Goal: Transaction & Acquisition: Subscribe to service/newsletter

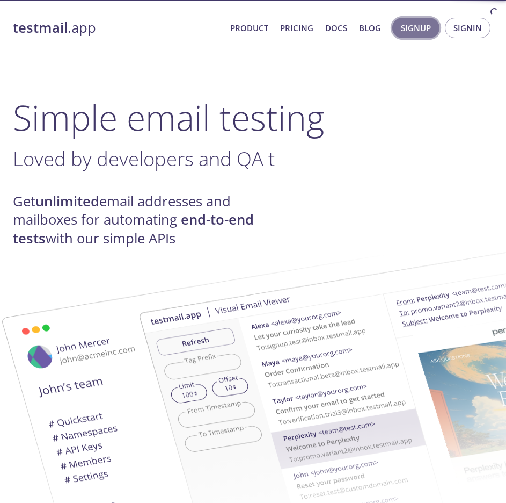
click at [426, 26] on span "Signup" at bounding box center [416, 28] width 30 height 14
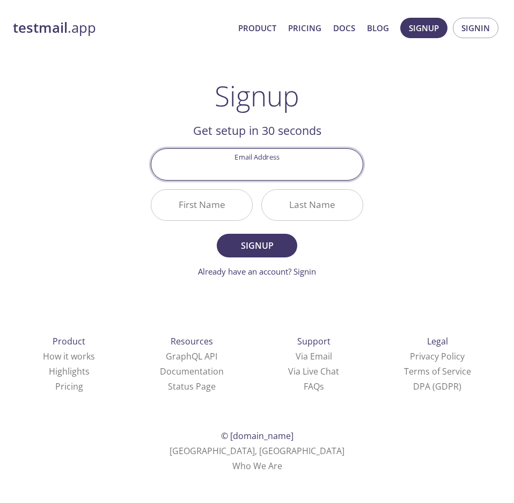
click at [259, 172] on input "Email Address" at bounding box center [257, 164] width 212 height 31
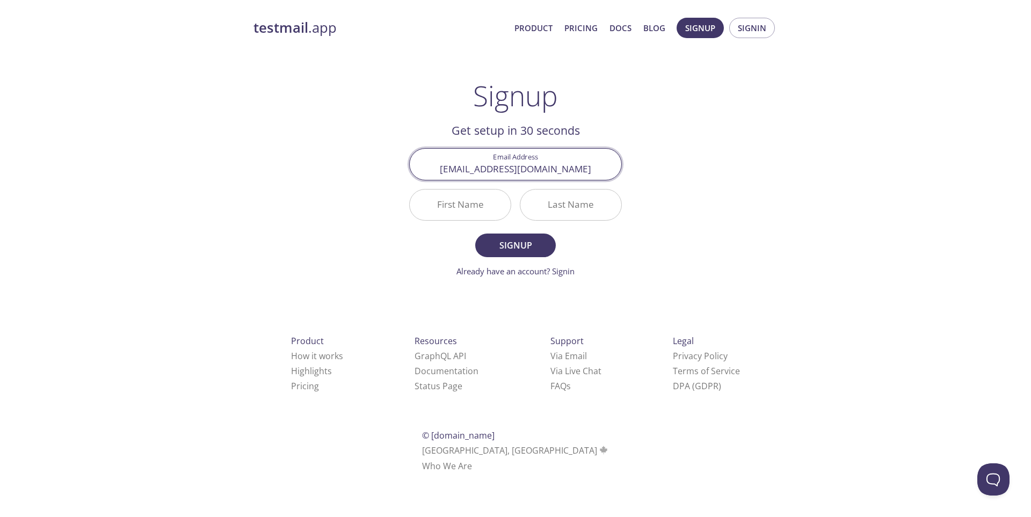
click at [506, 172] on input "[EMAIL_ADDRESS][DOMAIN_NAME]" at bounding box center [516, 164] width 212 height 31
type input "[EMAIL_ADDRESS][DOMAIN_NAME]"
click at [459, 209] on input "First Name" at bounding box center [460, 205] width 101 height 31
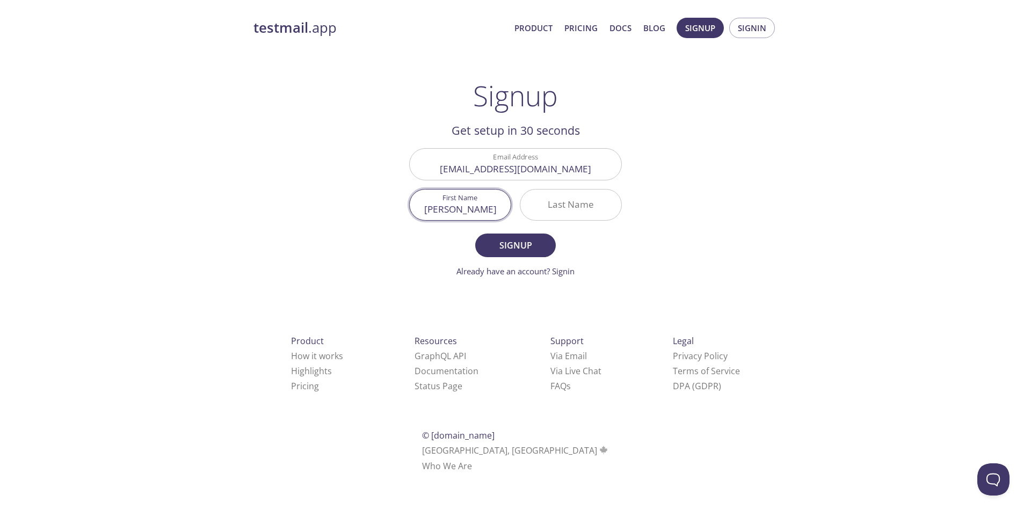
type input "[PERSON_NAME]"
click at [475, 234] on button "Signup" at bounding box center [515, 246] width 81 height 24
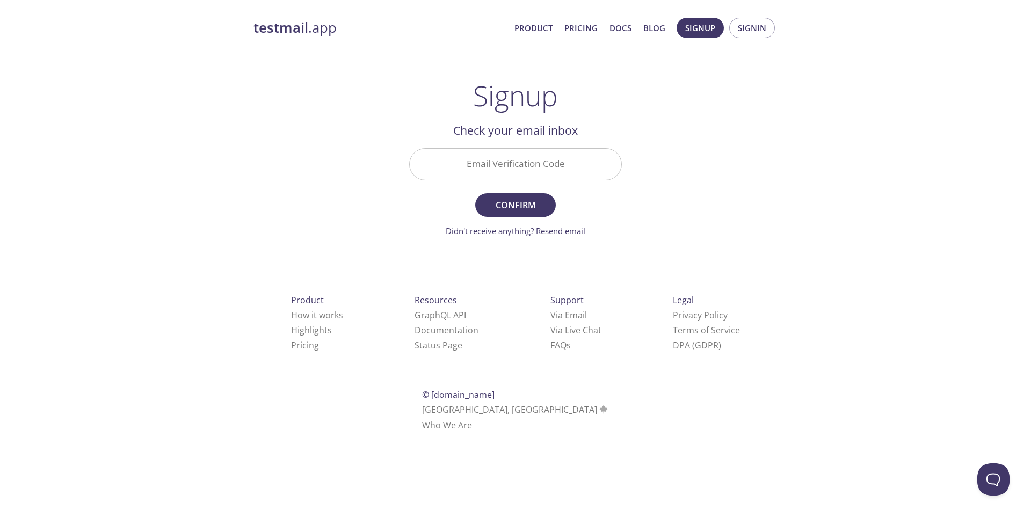
drag, startPoint x: 503, startPoint y: 171, endPoint x: 500, endPoint y: 179, distance: 8.0
click at [504, 172] on input "Email Verification Code" at bounding box center [516, 164] width 212 height 31
paste input "S36V8GC"
type input "S36V8GC"
click at [506, 208] on span "Confirm" at bounding box center [515, 205] width 57 height 15
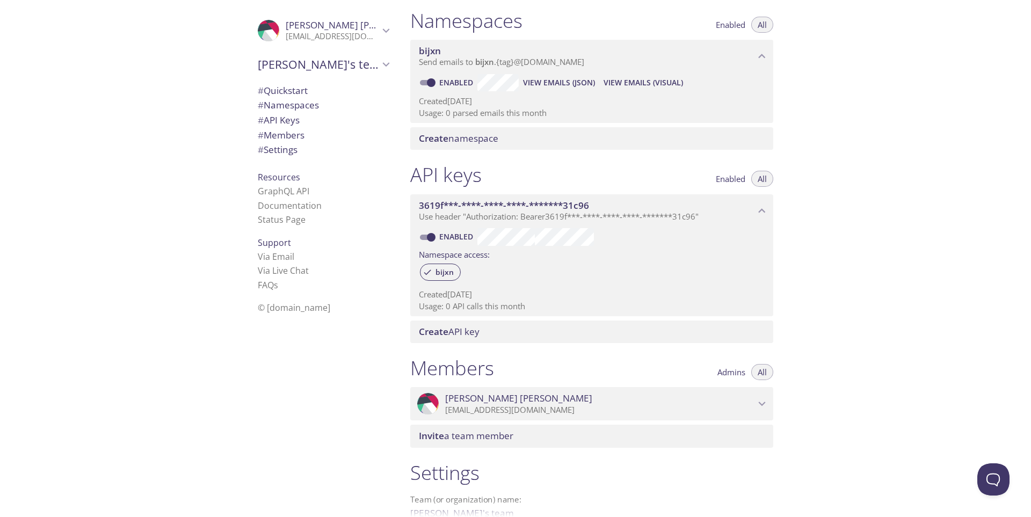
scroll to position [85, 0]
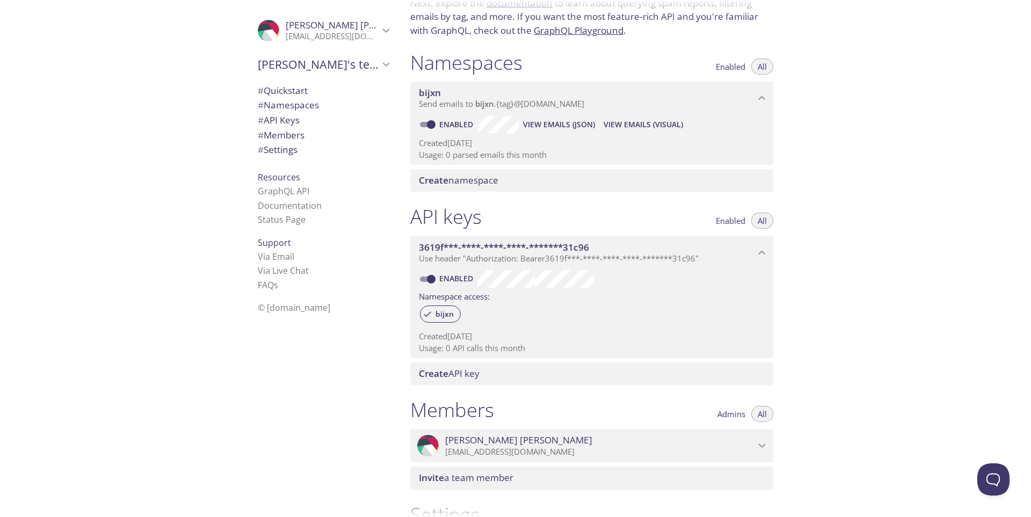
click at [476, 184] on span "Create namespace" at bounding box center [458, 180] width 79 height 12
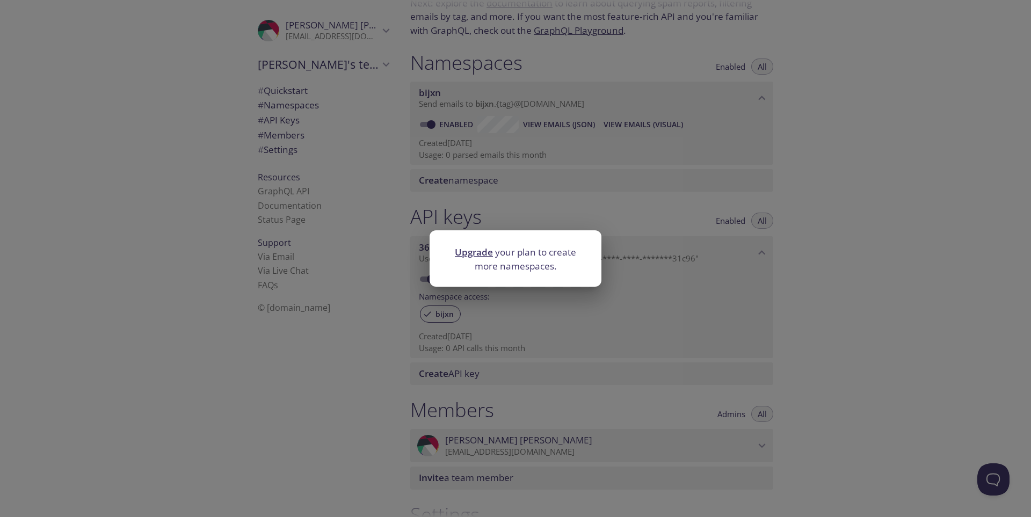
click at [506, 203] on div "Upgrade your plan to create more namespaces." at bounding box center [515, 258] width 1031 height 517
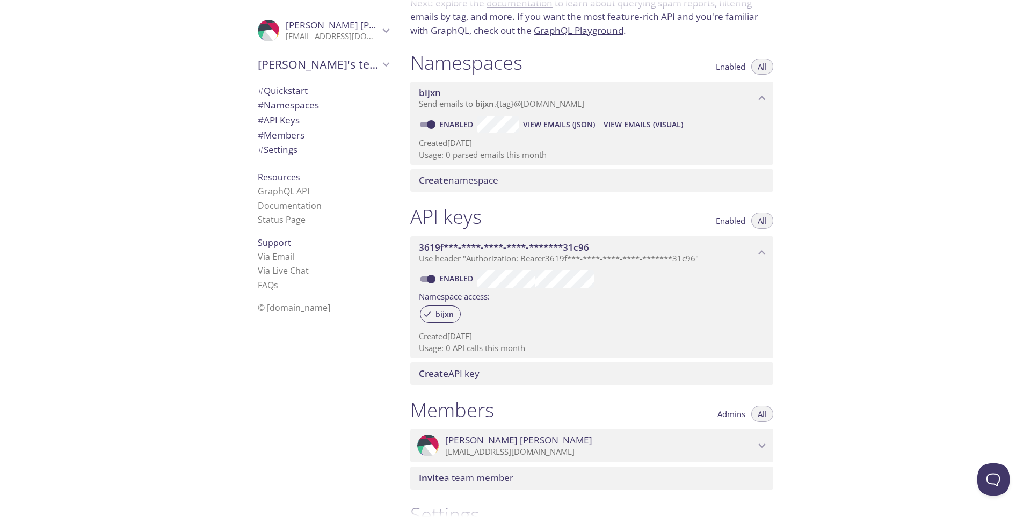
click at [456, 127] on link "Enabled" at bounding box center [458, 124] width 40 height 10
click at [450, 127] on input "Enabled" at bounding box center [431, 124] width 39 height 13
click at [455, 127] on link "Disabled" at bounding box center [458, 124] width 41 height 10
click at [421, 129] on input "Disabled" at bounding box center [422, 124] width 39 height 13
checkbox input "true"
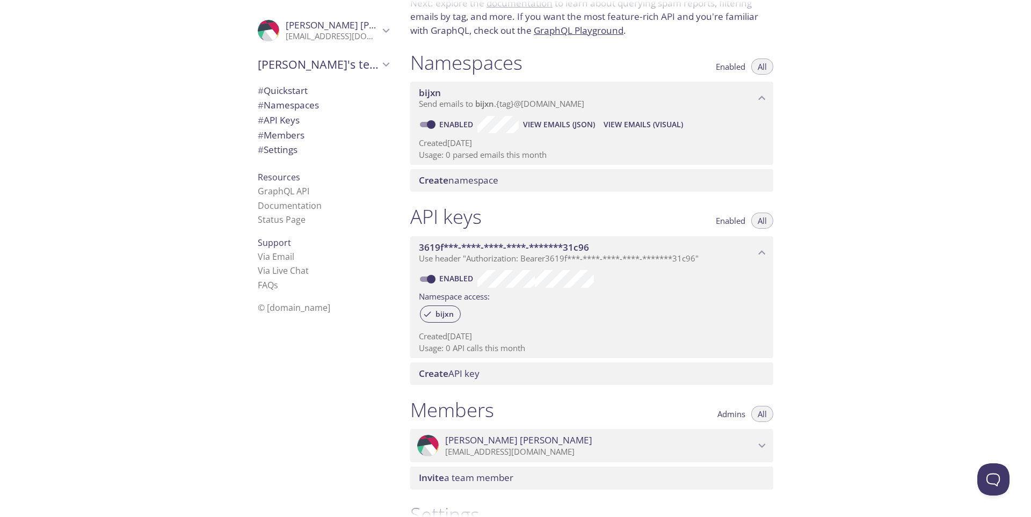
click at [506, 128] on span "View Emails (JSON)" at bounding box center [559, 124] width 72 height 13
click at [506, 122] on span "View Emails (Visual)" at bounding box center [642, 124] width 79 height 13
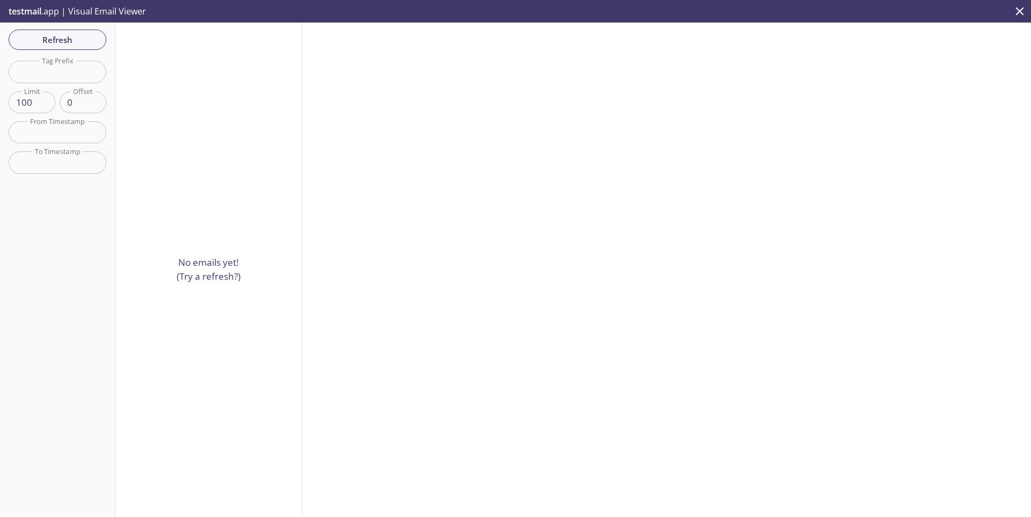
click at [96, 281] on div "Refresh Filters Tag Prefix Tag Prefix Limit 100 Limit Offset 0 Offset From Time…" at bounding box center [57, 269] width 115 height 493
click at [76, 45] on span "Refresh" at bounding box center [57, 40] width 81 height 14
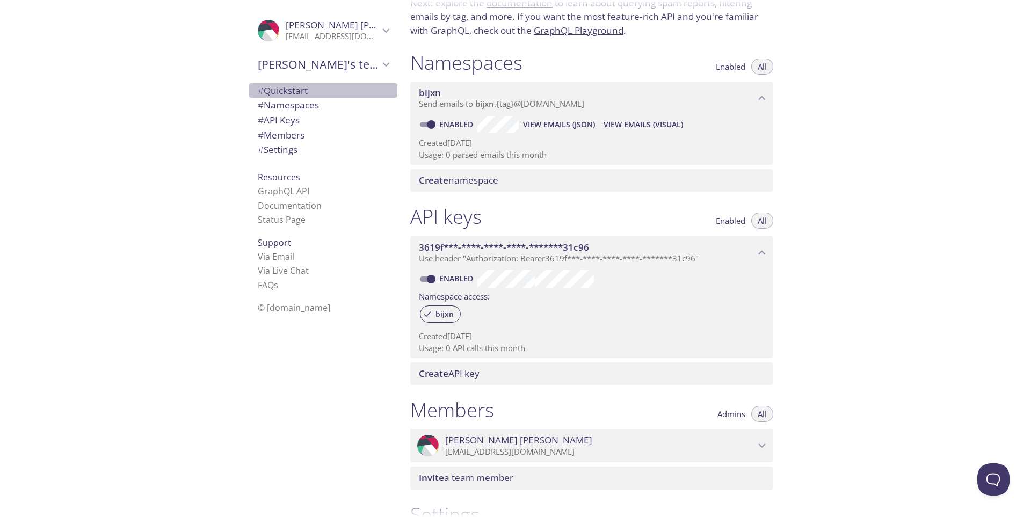
click at [279, 96] on span "# Quickstart" at bounding box center [283, 90] width 50 height 12
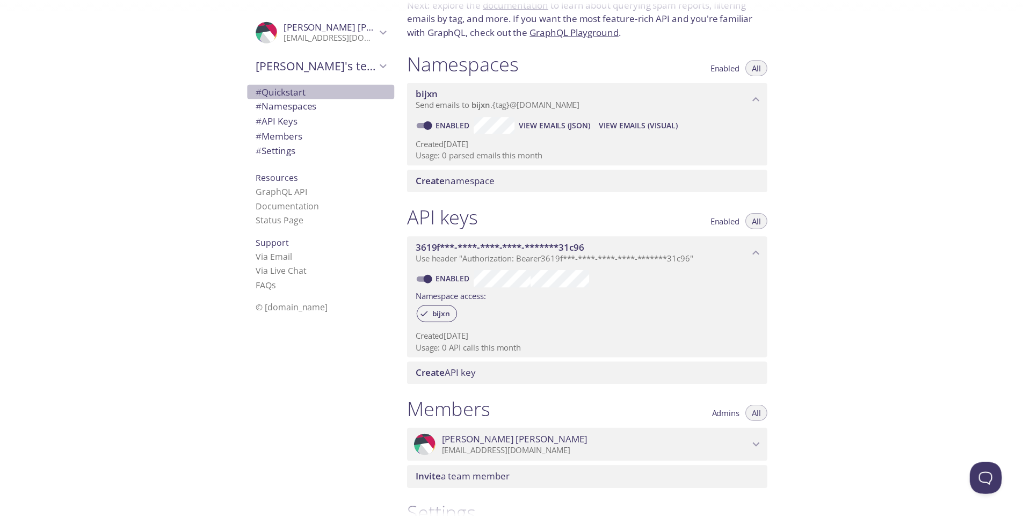
scroll to position [17, 0]
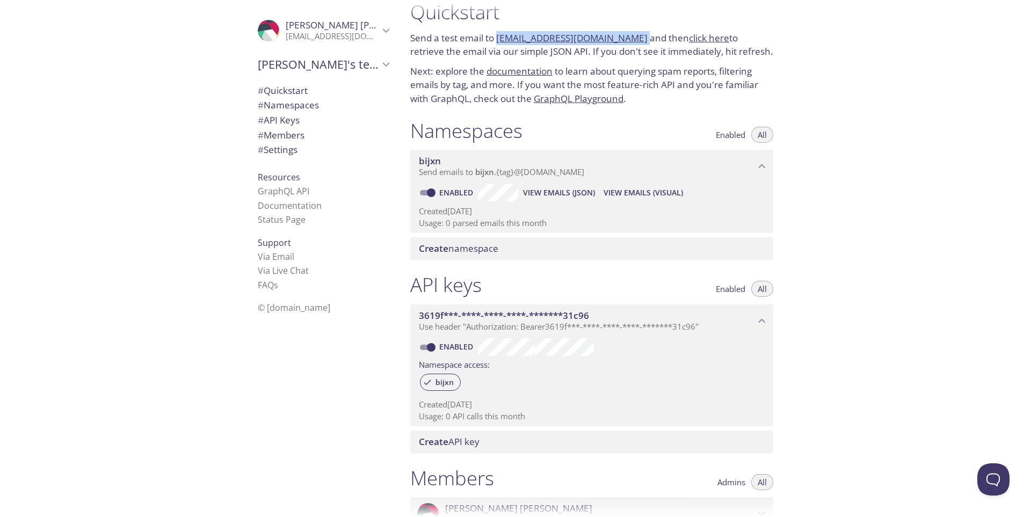
drag, startPoint x: 626, startPoint y: 41, endPoint x: 496, endPoint y: 32, distance: 129.7
click at [496, 32] on p "Send a test email to [EMAIL_ADDRESS][DOMAIN_NAME] and then click here to retrie…" at bounding box center [591, 44] width 363 height 27
copy p "[EMAIL_ADDRESS][DOMAIN_NAME]"
click at [506, 193] on span "View Emails (Visual)" at bounding box center [642, 192] width 79 height 13
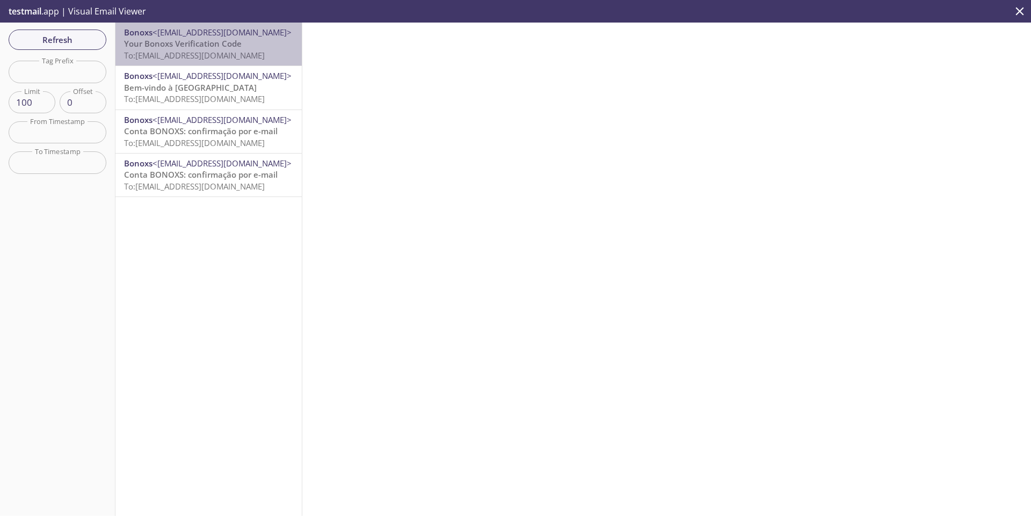
click at [212, 48] on span "Your Bonoxs Verification Code" at bounding box center [183, 43] width 118 height 11
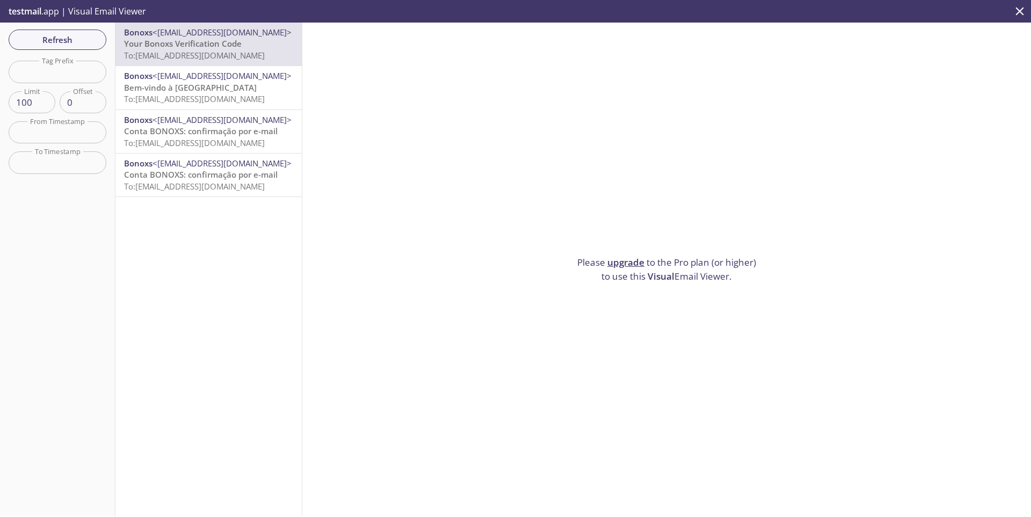
click at [506, 270] on span "Visual" at bounding box center [661, 276] width 27 height 12
click at [506, 279] on div "Please upgrade to the Pro plan (or higher) to use this Visual Email Viewer." at bounding box center [666, 269] width 729 height 493
click at [506, 275] on p "Please upgrade to the Pro plan (or higher) to use this Visual Email Viewer." at bounding box center [667, 269] width 188 height 27
click at [506, 263] on link "upgrade" at bounding box center [625, 262] width 37 height 12
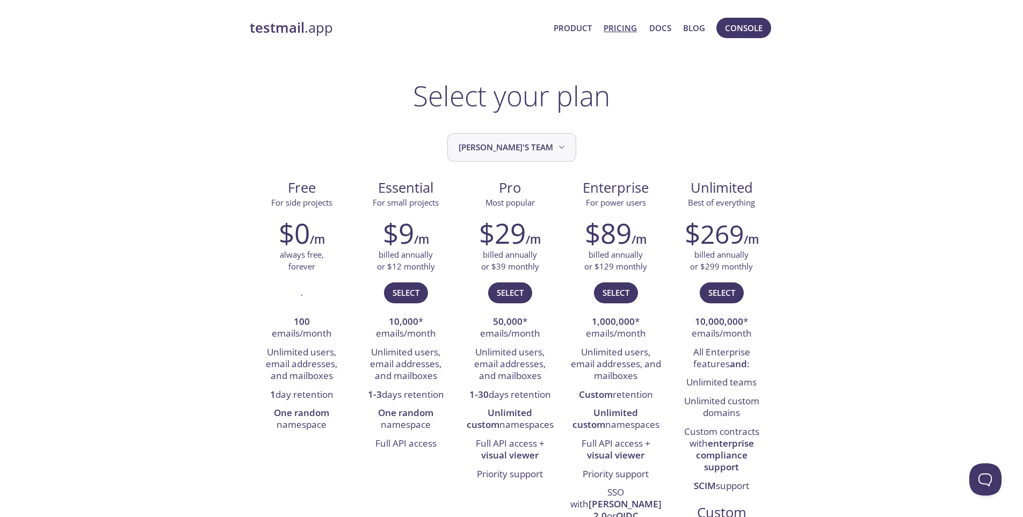
click at [501, 154] on span "[PERSON_NAME]'s team" at bounding box center [513, 147] width 108 height 14
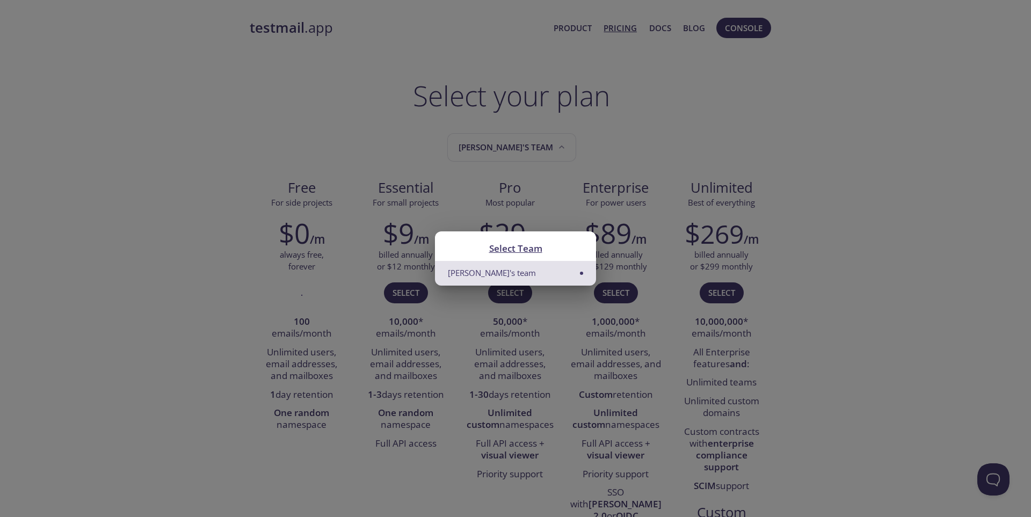
click at [506, 141] on div "Select Team [PERSON_NAME]'s team" at bounding box center [515, 258] width 1031 height 517
